Goal: Check status: Check status

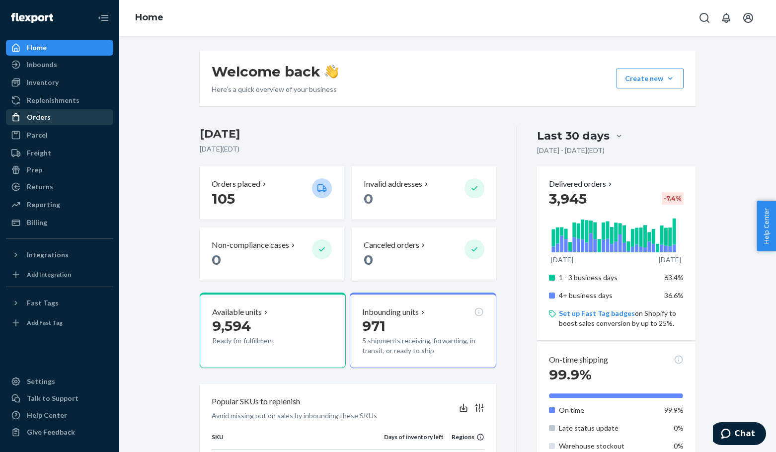
click at [36, 120] on div "Orders" at bounding box center [39, 117] width 24 height 10
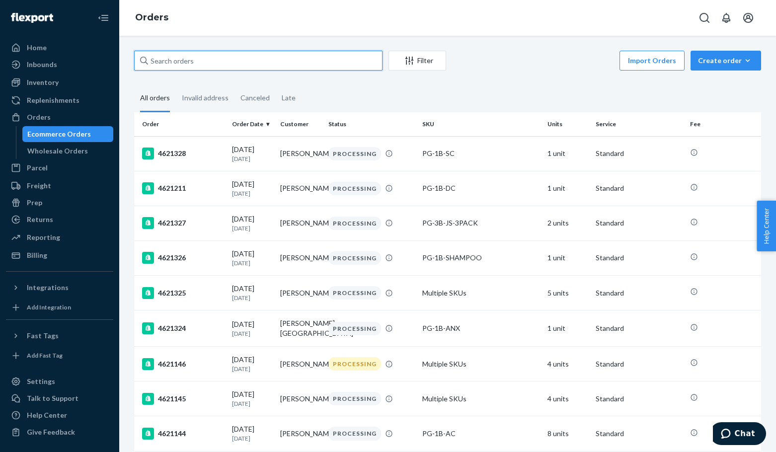
click at [194, 68] on input "text" at bounding box center [258, 61] width 248 height 20
paste input "4621146"
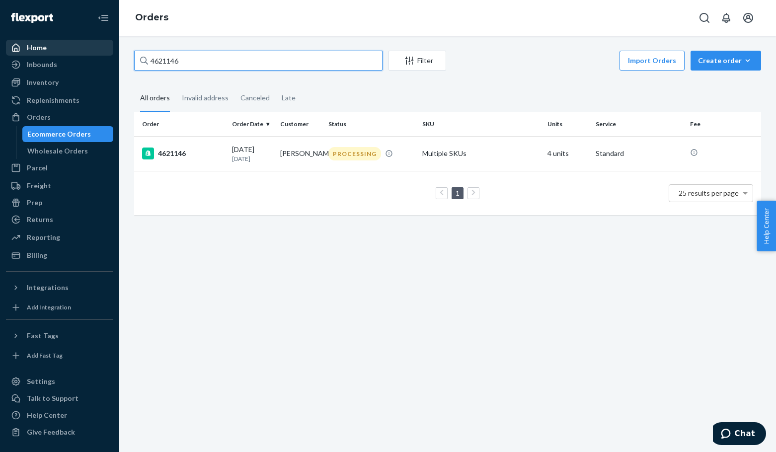
drag, startPoint x: 194, startPoint y: 56, endPoint x: 105, endPoint y: 54, distance: 89.4
click at [105, 54] on div "Home Inbounds Shipping Plans Problems Inventory Products Replenishments Orders …" at bounding box center [388, 226] width 776 height 452
paste input "15508"
type input "4615508"
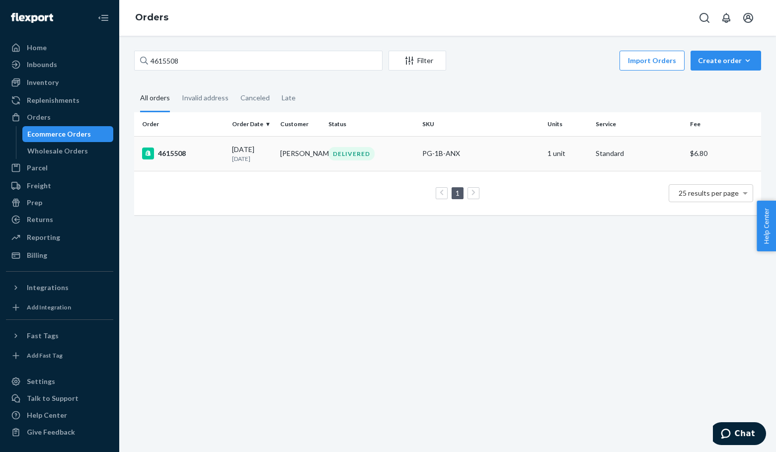
click at [189, 153] on div "4615508" at bounding box center [183, 153] width 82 height 12
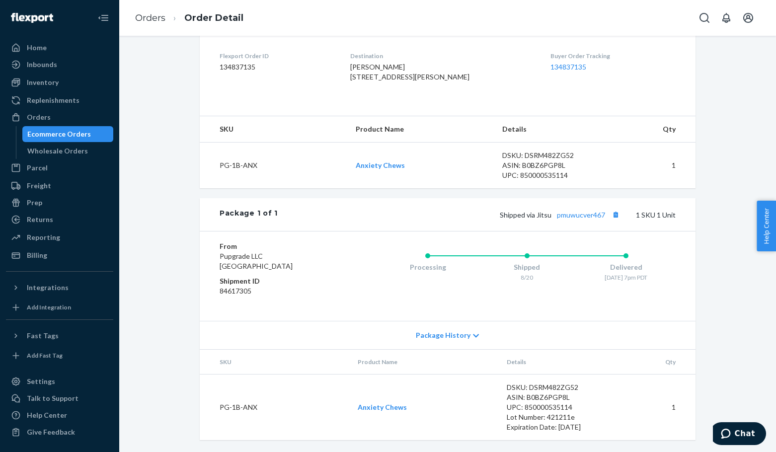
scroll to position [266, 0]
click at [611, 216] on button "Copy tracking number" at bounding box center [615, 214] width 13 height 13
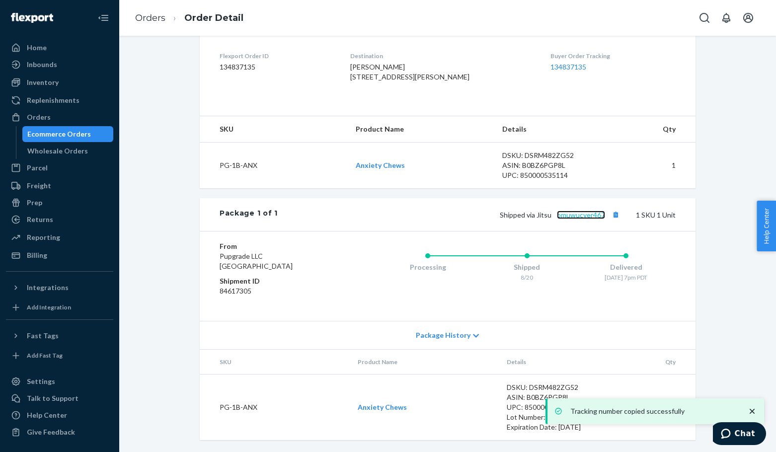
click at [579, 215] on link "pmuwucver467" at bounding box center [581, 215] width 48 height 8
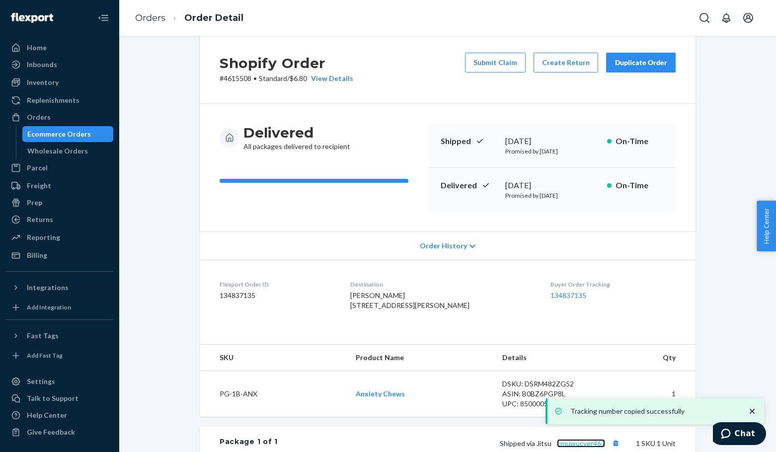
scroll to position [0, 0]
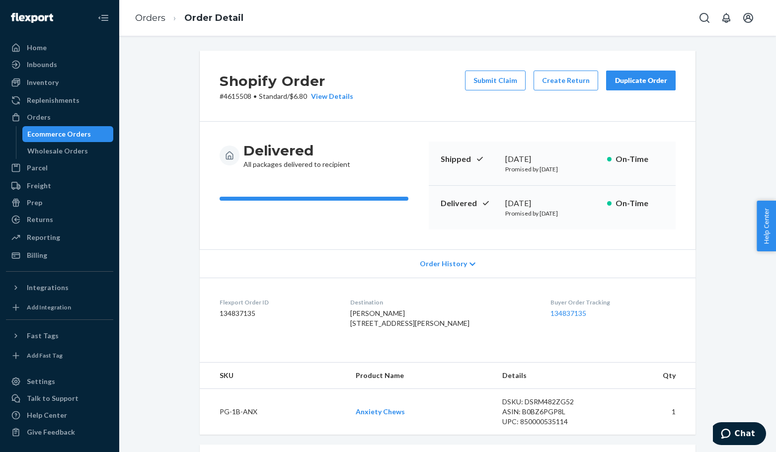
click at [62, 137] on div "Ecommerce Orders" at bounding box center [59, 134] width 64 height 10
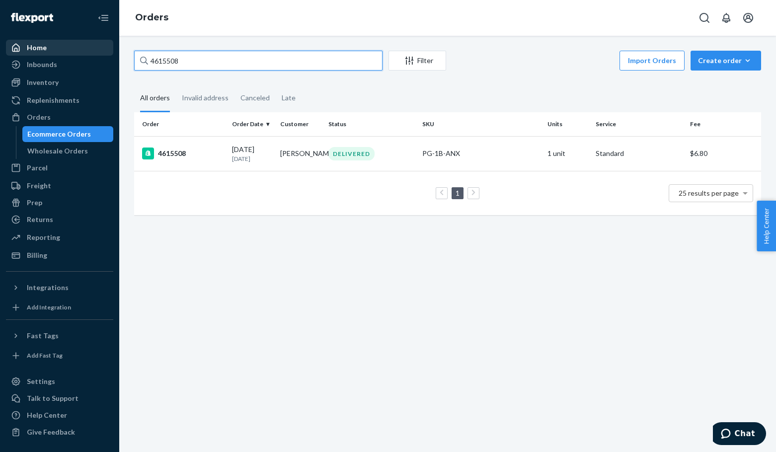
drag, startPoint x: 209, startPoint y: 64, endPoint x: 71, endPoint y: 53, distance: 138.4
click at [73, 54] on div "Home Inbounds Shipping Plans Problems Inventory Products Replenishments Orders …" at bounding box center [388, 226] width 776 height 452
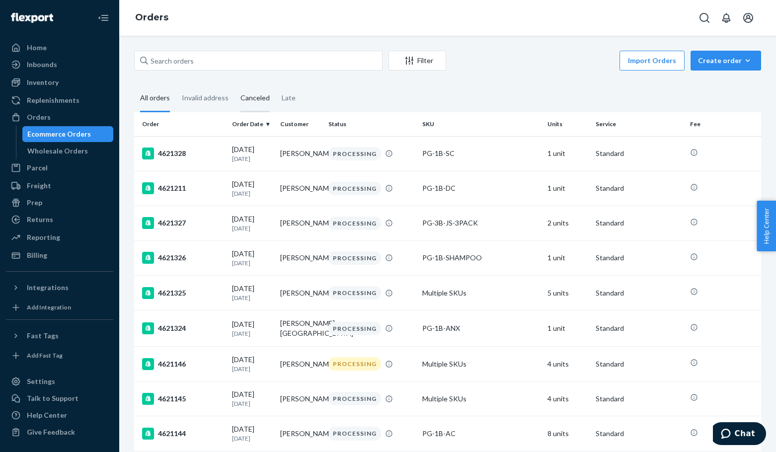
click at [257, 101] on div "Canceled" at bounding box center [254, 98] width 29 height 27
click at [234, 85] on input "Canceled" at bounding box center [234, 85] width 0 height 0
click at [748, 16] on icon "Open account menu" at bounding box center [748, 18] width 10 height 10
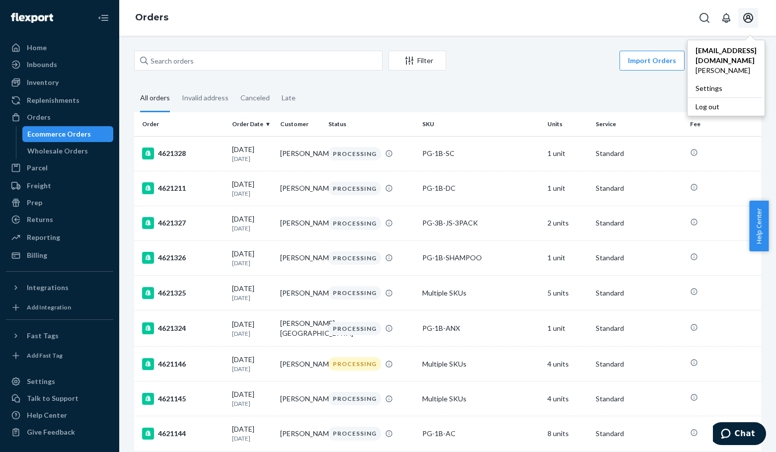
drag, startPoint x: 701, startPoint y: 94, endPoint x: 494, endPoint y: 28, distance: 216.9
click at [701, 97] on div "Log out" at bounding box center [724, 106] width 74 height 18
